Goal: Transaction & Acquisition: Purchase product/service

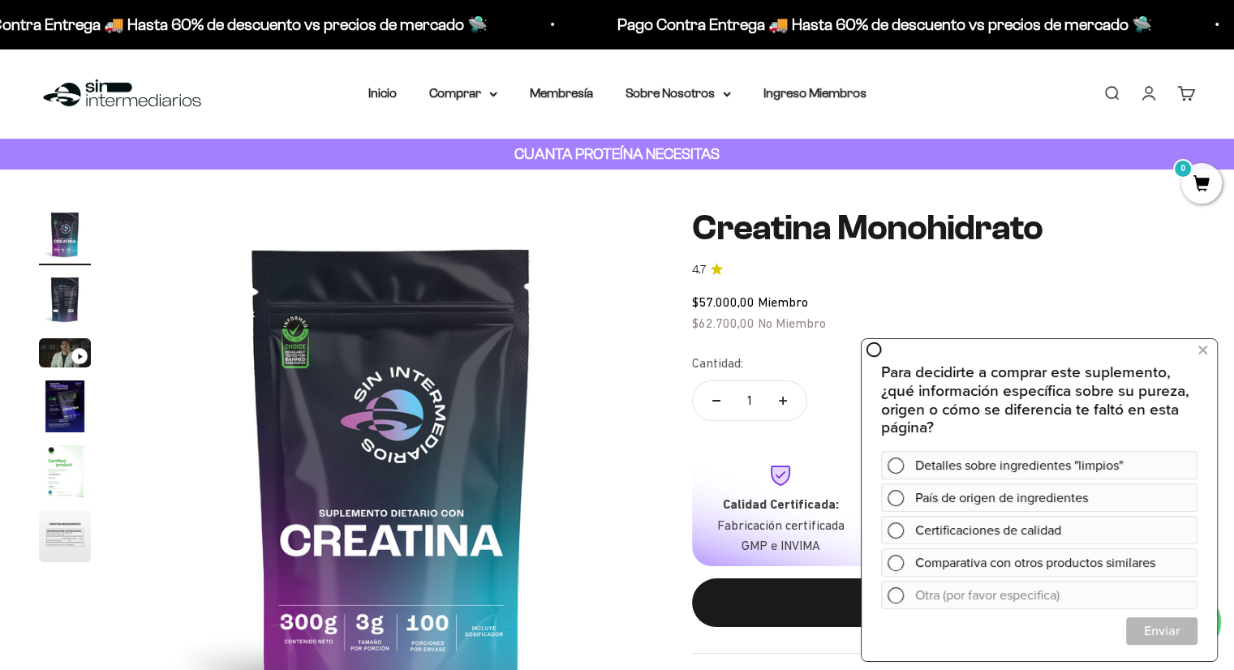
click at [1106, 93] on link "Buscar" at bounding box center [1112, 93] width 18 height 18
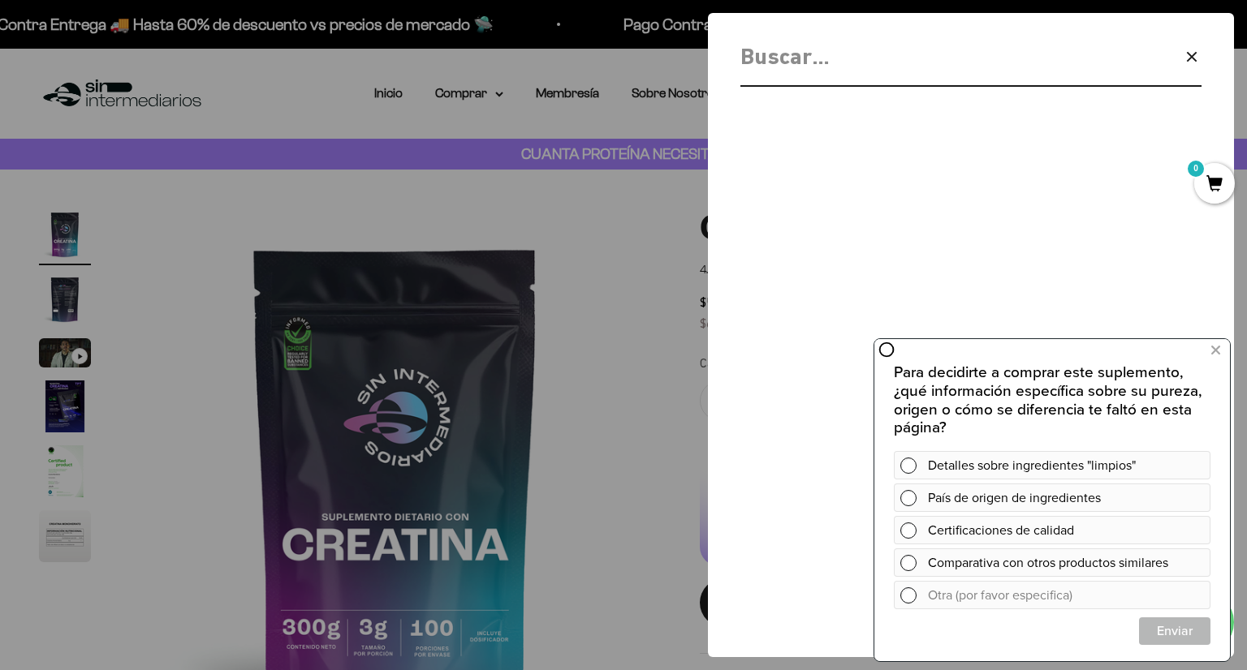
click at [1219, 185] on span "0" at bounding box center [1214, 183] width 41 height 41
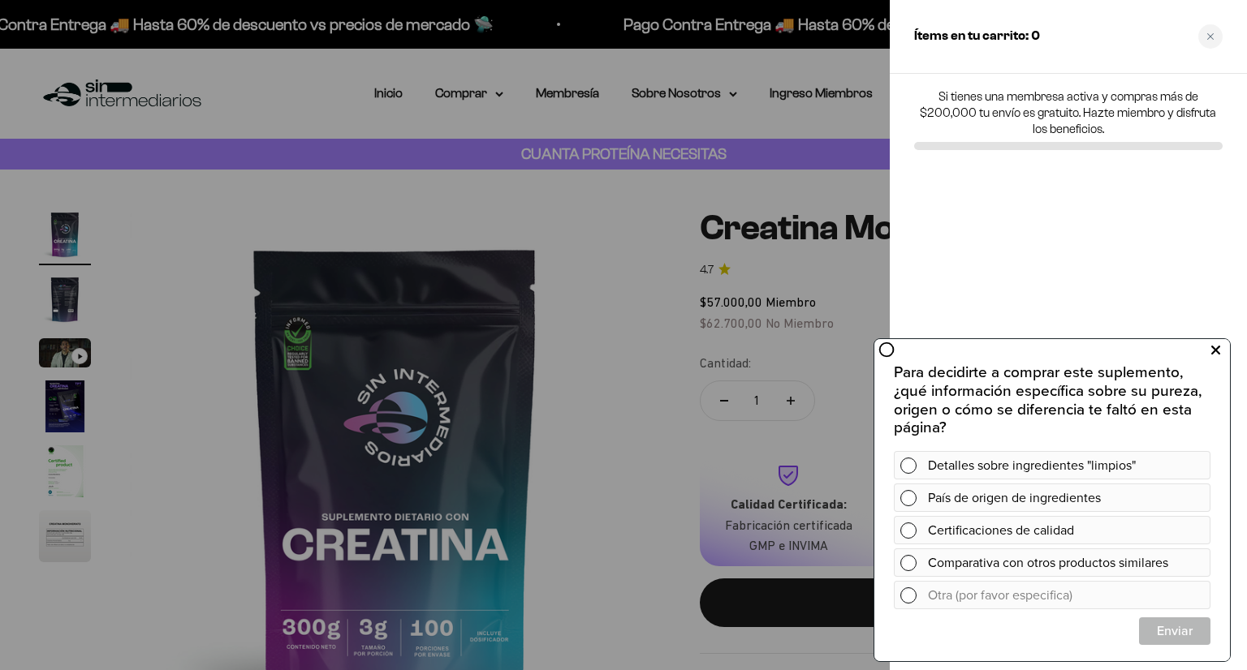
click at [1215, 350] on icon at bounding box center [1215, 350] width 9 height 21
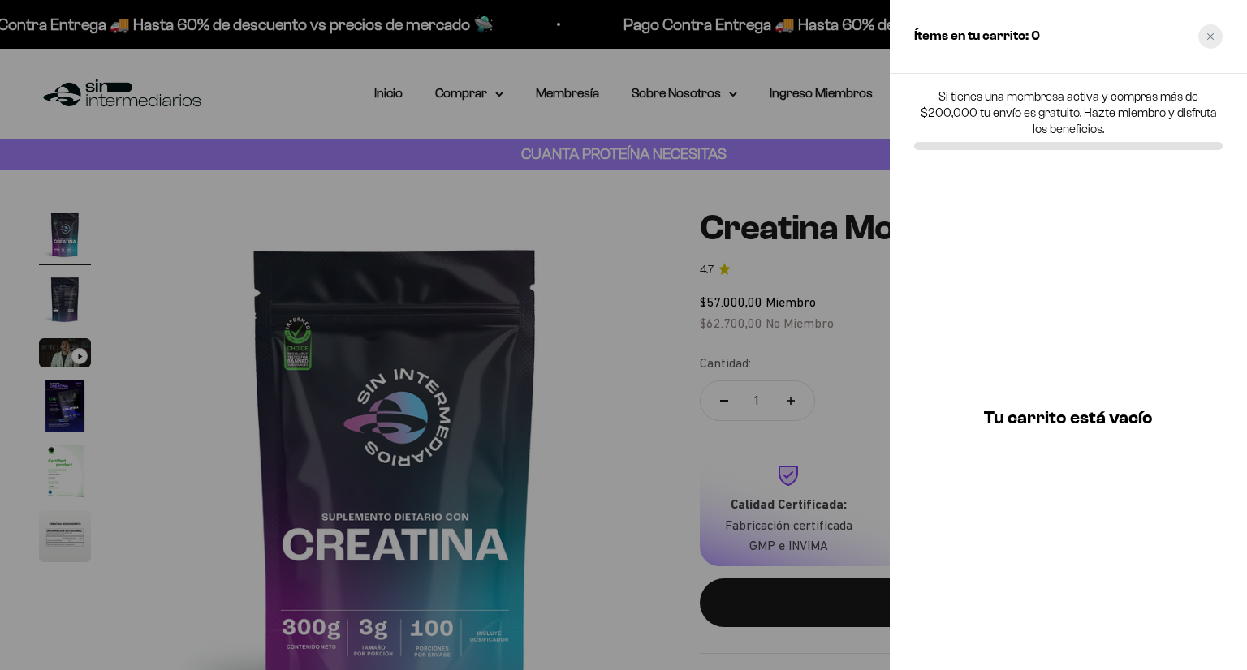
click at [1212, 37] on icon "Close cart" at bounding box center [1210, 36] width 8 height 8
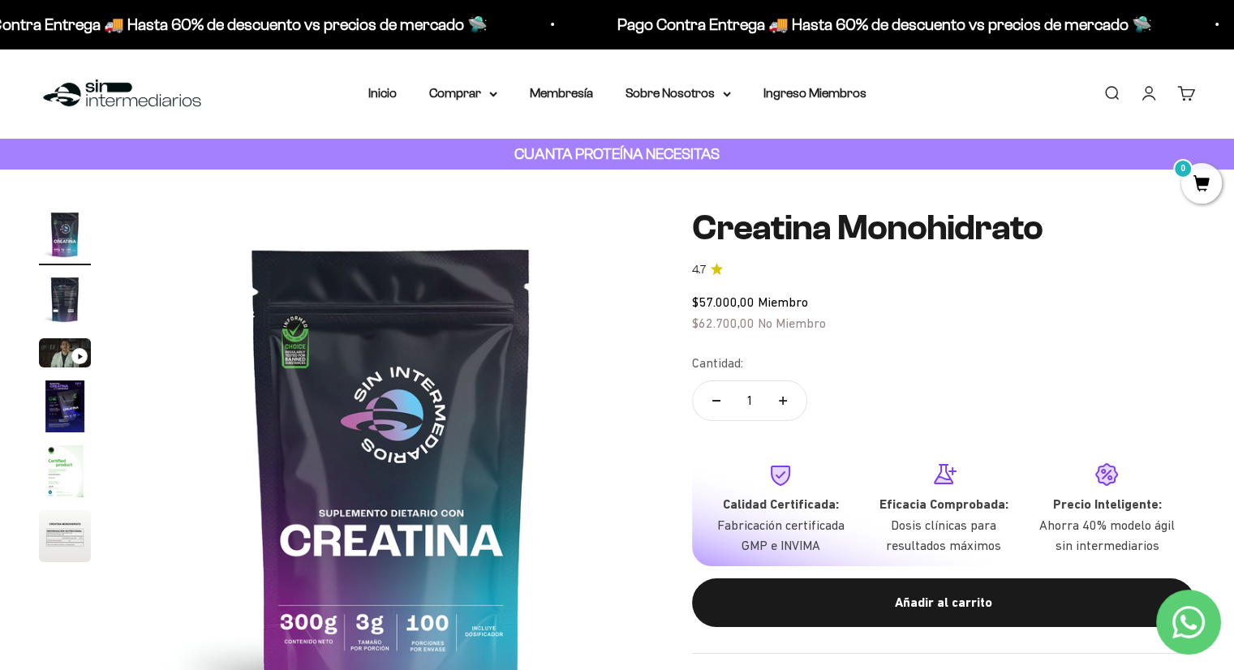
drag, startPoint x: 1110, startPoint y: 84, endPoint x: 1092, endPoint y: 98, distance: 23.1
click at [1112, 84] on link "Buscar" at bounding box center [1112, 93] width 18 height 18
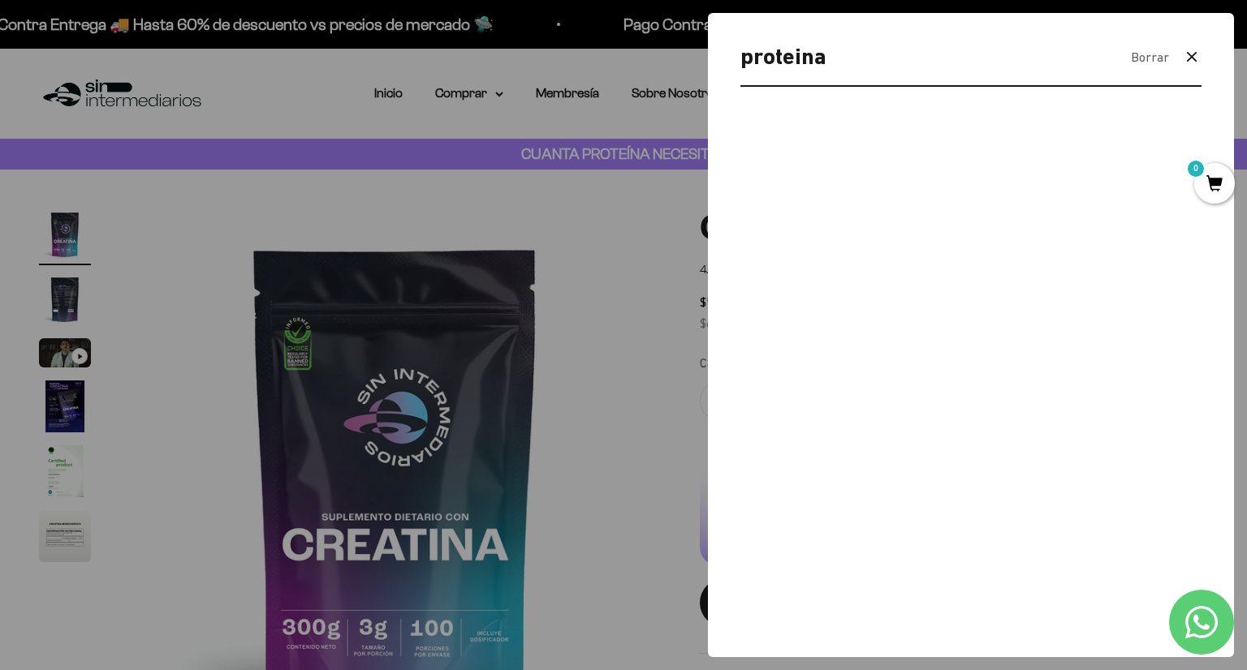
type input "proteina"
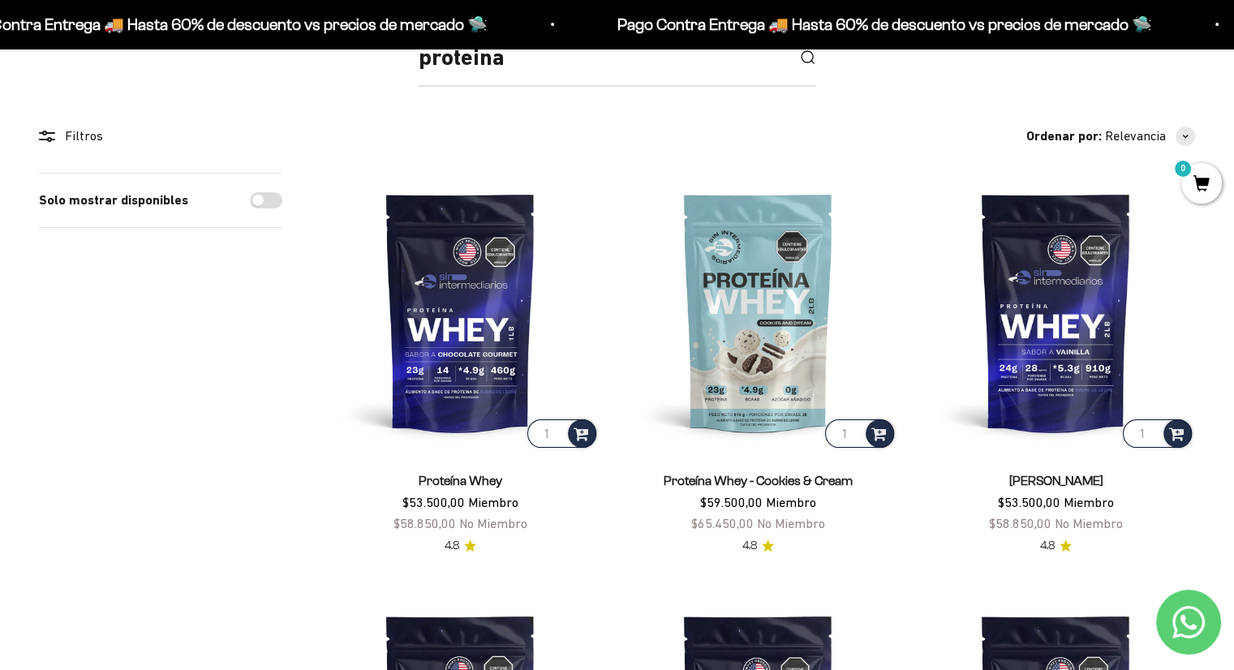
scroll to position [243, 0]
